Goal: Information Seeking & Learning: Learn about a topic

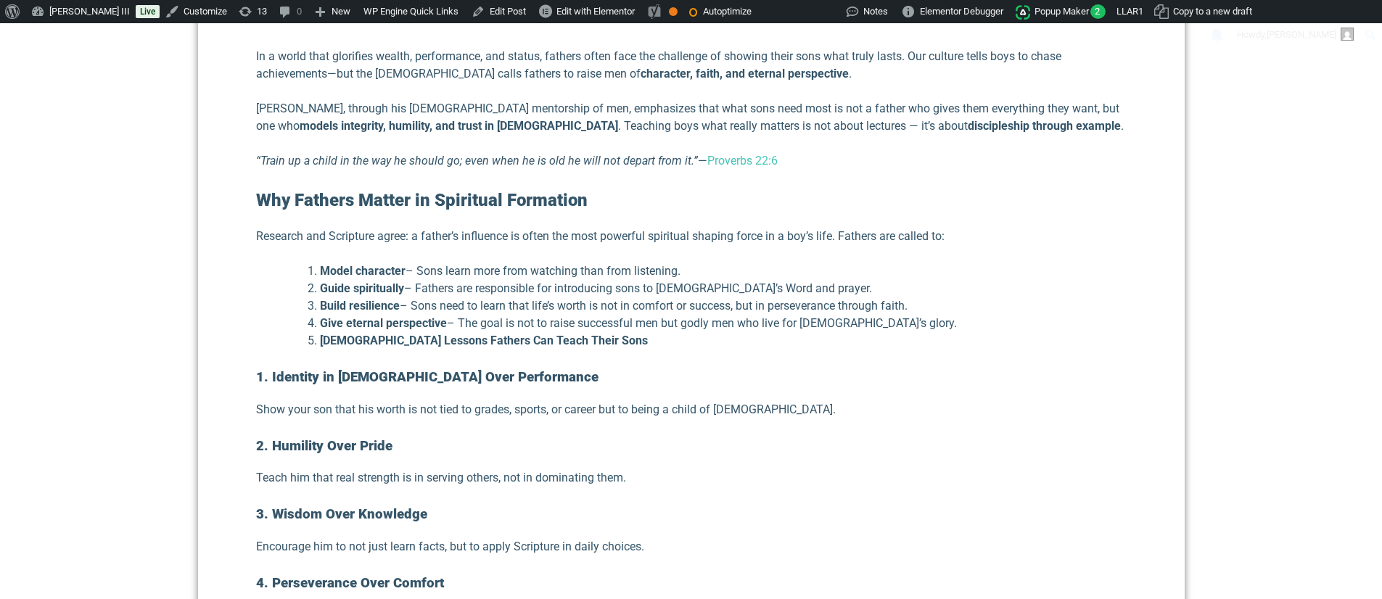
scroll to position [715, 0]
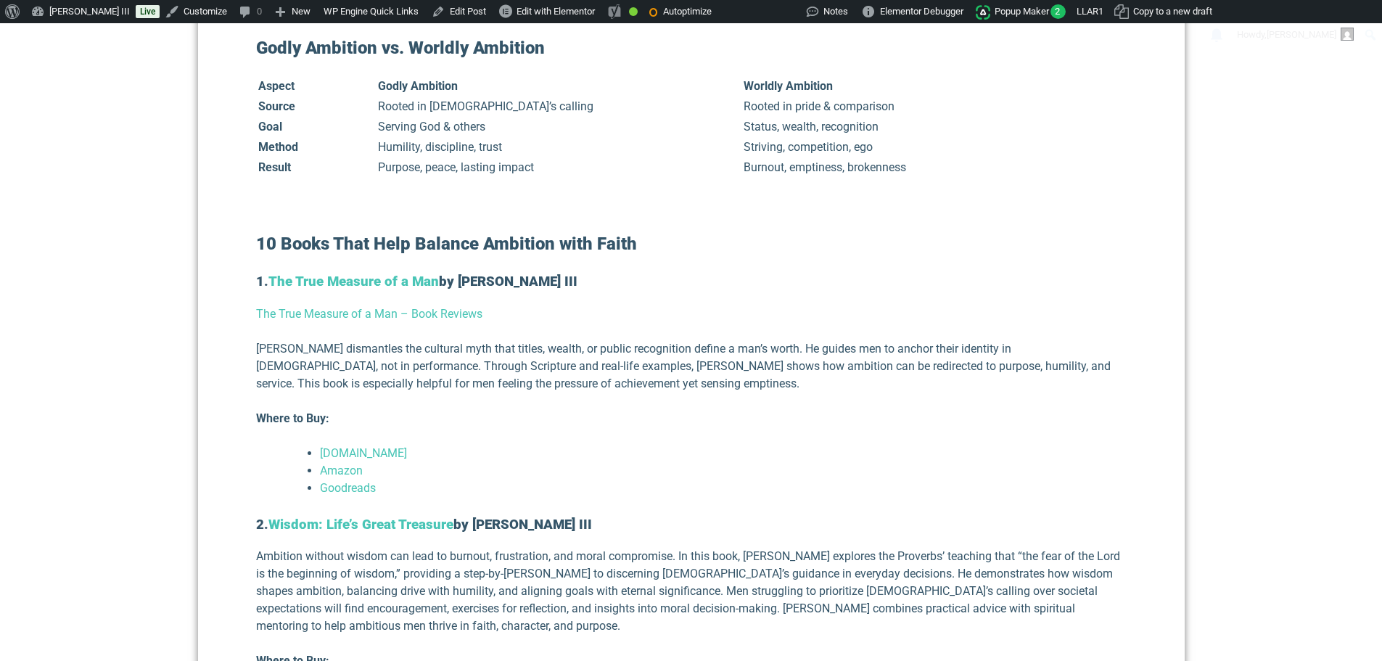
scroll to position [1451, 0]
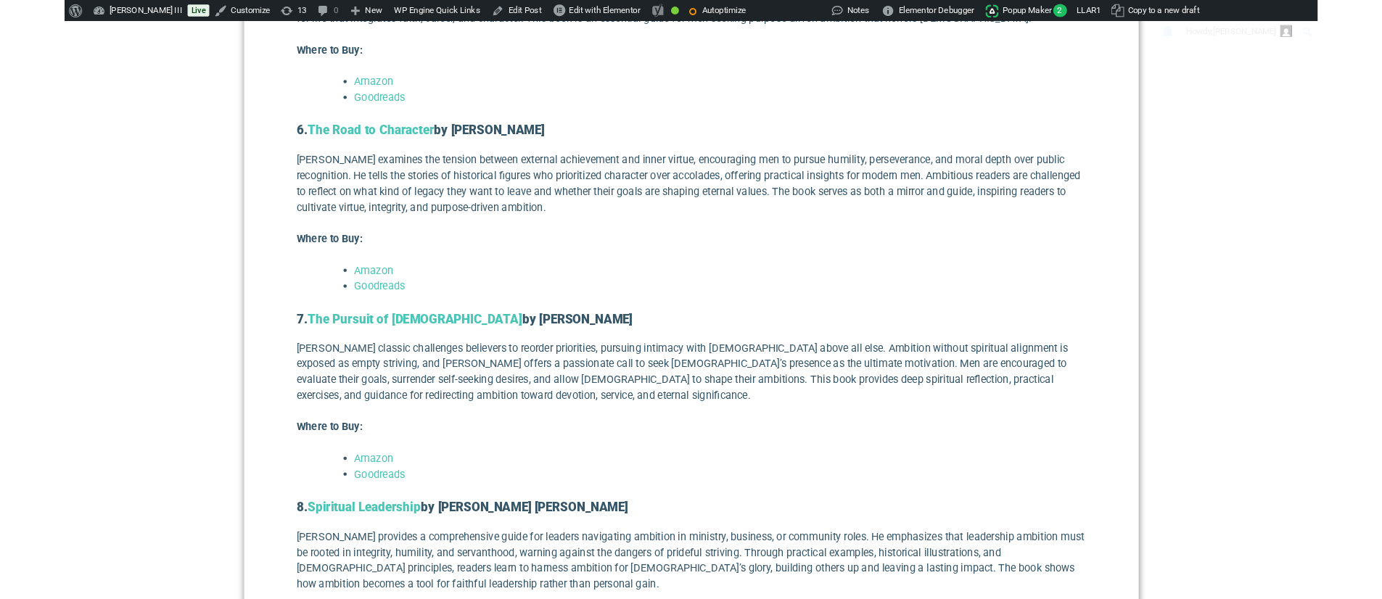
scroll to position [2684, 0]
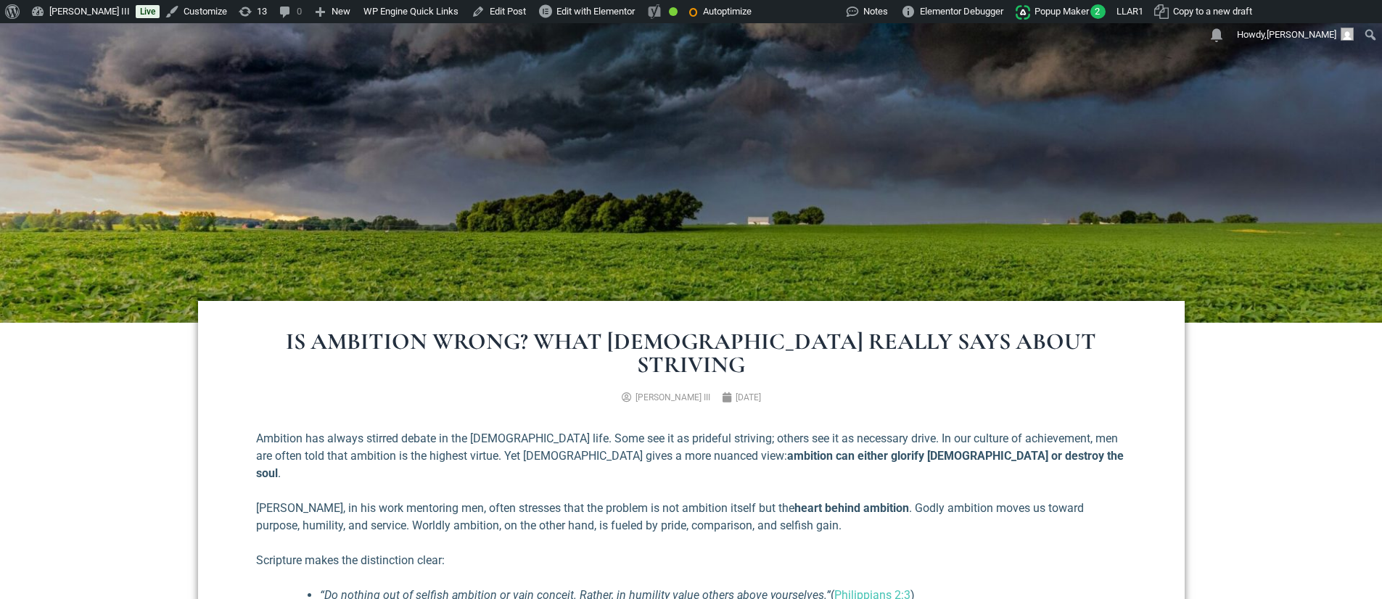
scroll to position [468, 0]
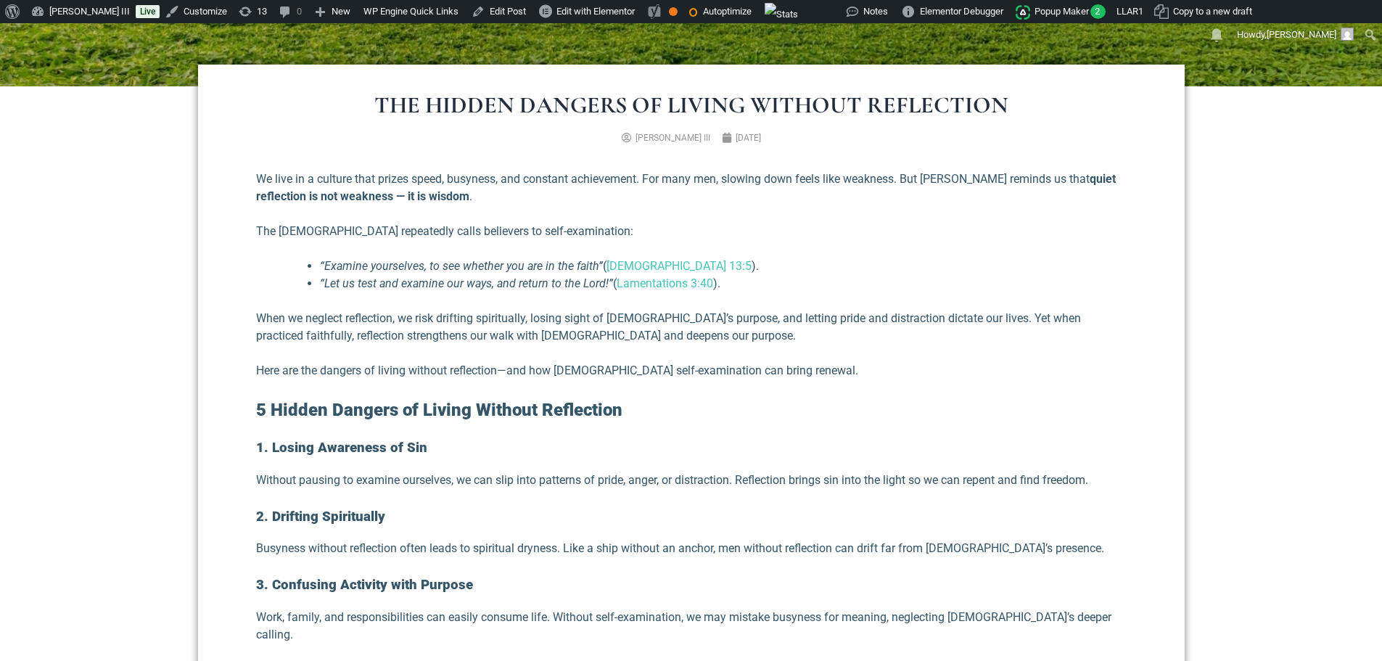
scroll to position [580, 0]
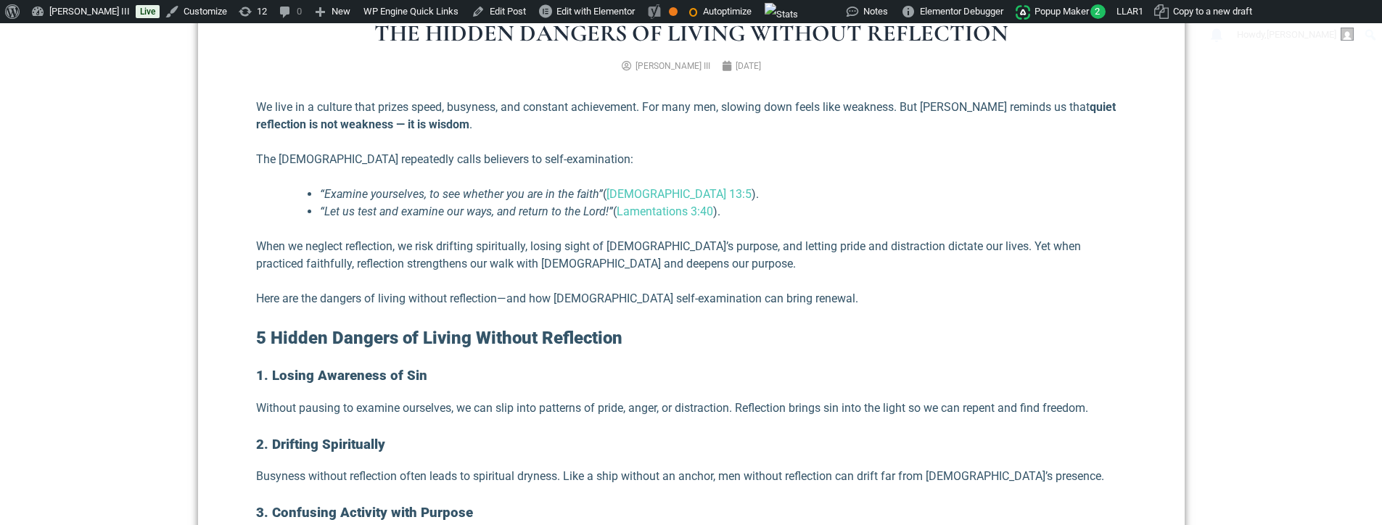
scroll to position [654, 0]
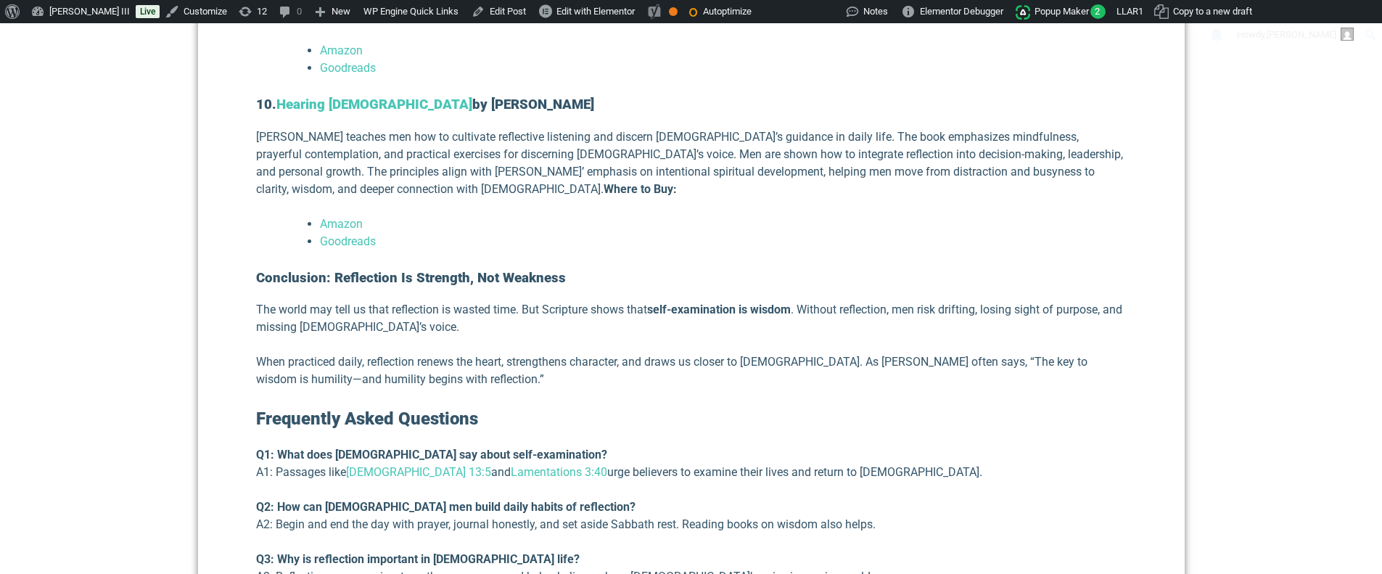
scroll to position [3341, 0]
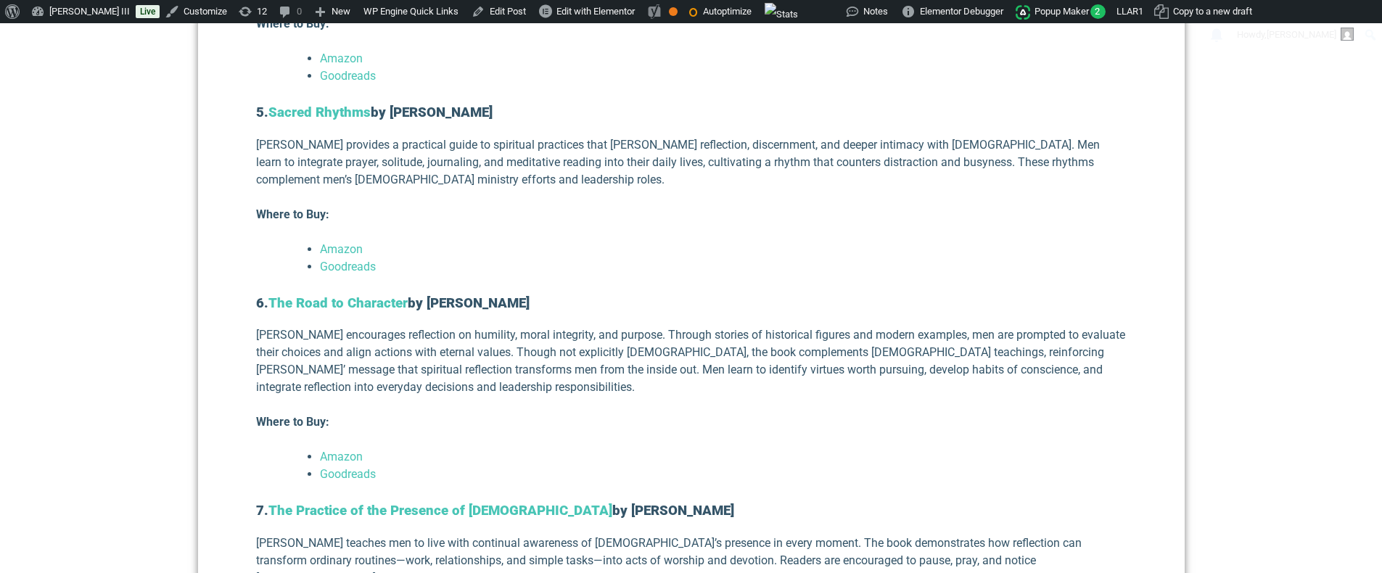
scroll to position [2325, 0]
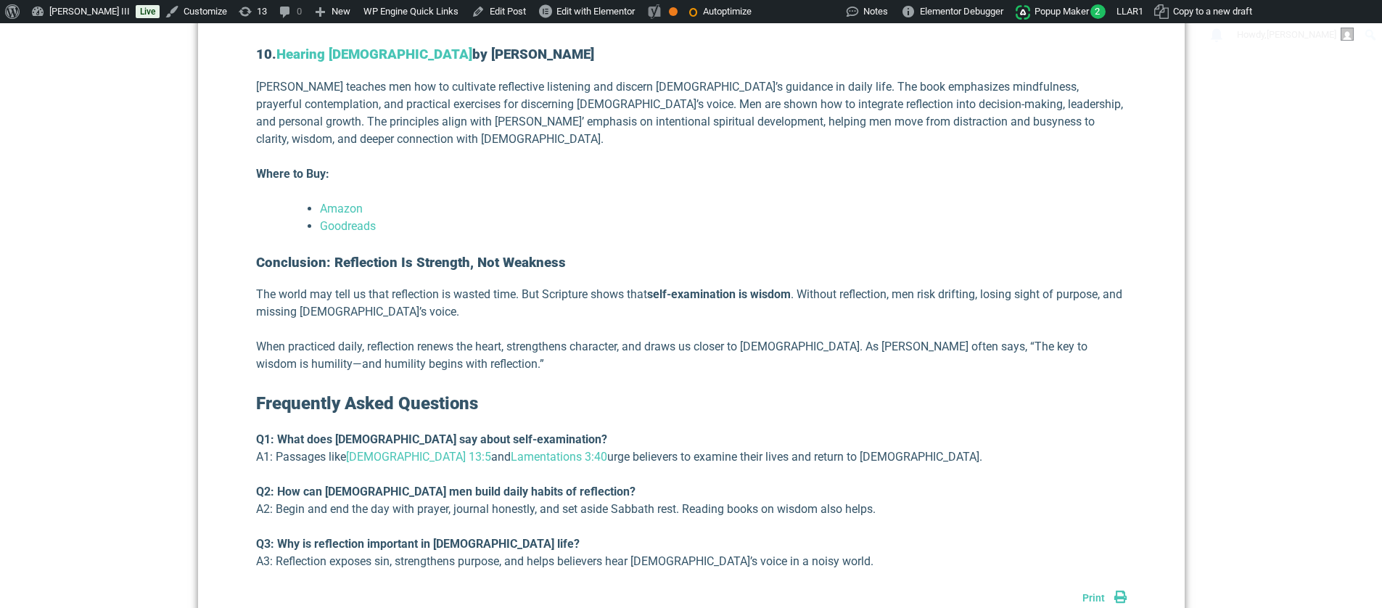
scroll to position [3486, 0]
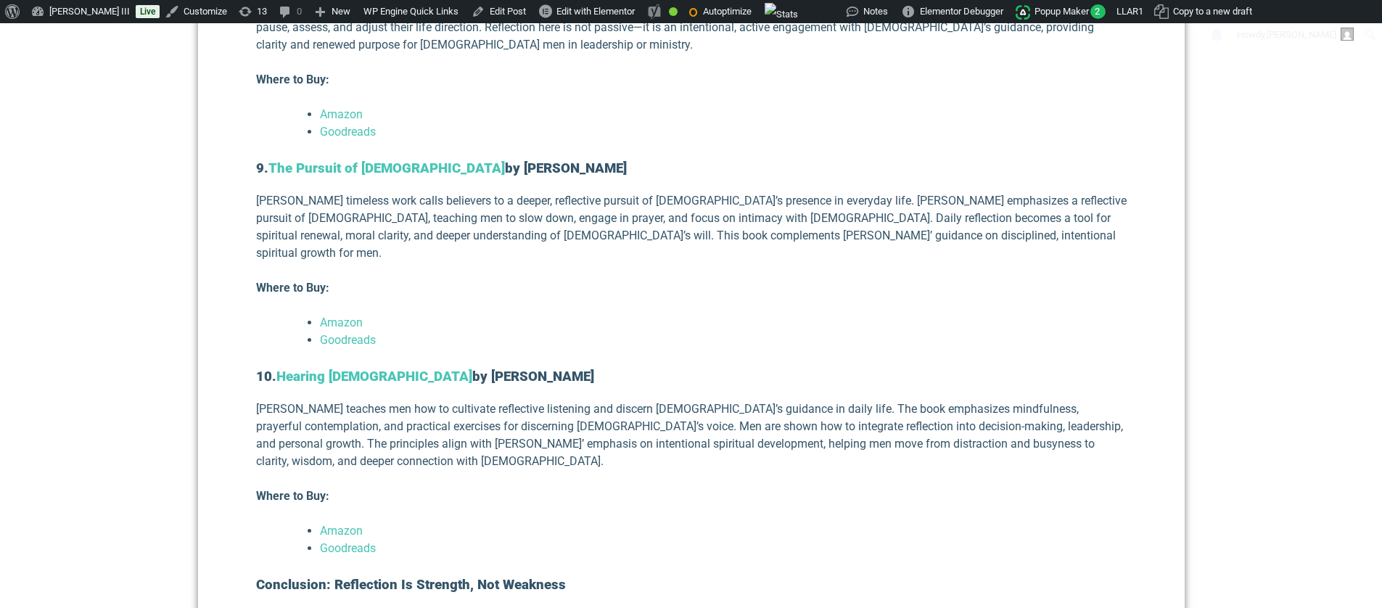
scroll to position [3051, 0]
